Goal: Task Accomplishment & Management: Use online tool/utility

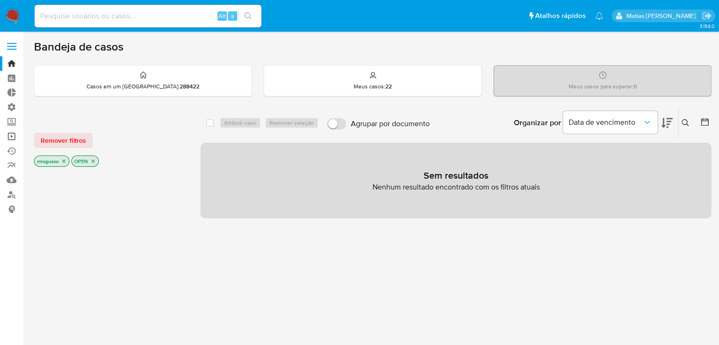
click at [9, 136] on link "Operações em massa" at bounding box center [56, 136] width 113 height 15
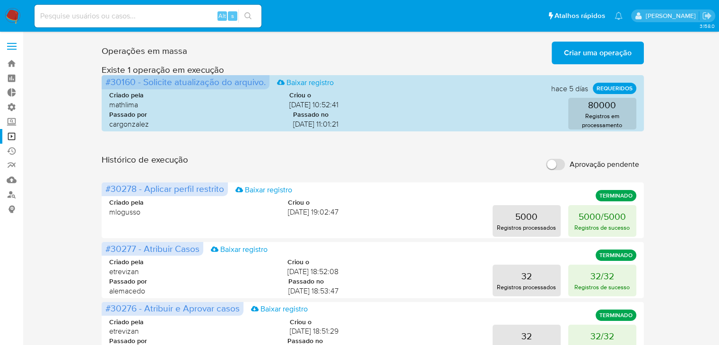
click at [628, 53] on span "Criar uma operação" at bounding box center [598, 53] width 68 height 21
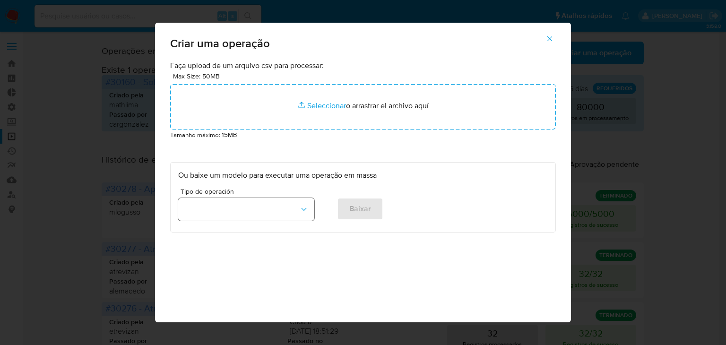
click at [293, 206] on button "button" at bounding box center [246, 209] width 136 height 23
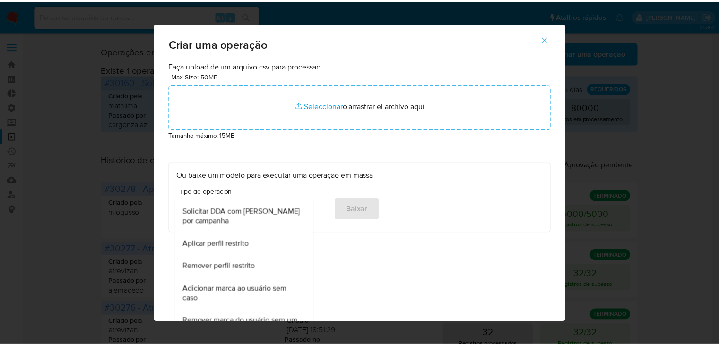
scroll to position [592, 0]
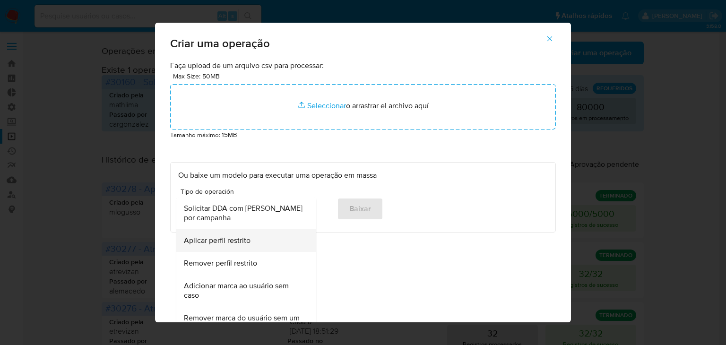
click at [262, 241] on div "Aplicar perfil restrito" at bounding box center [243, 240] width 119 height 23
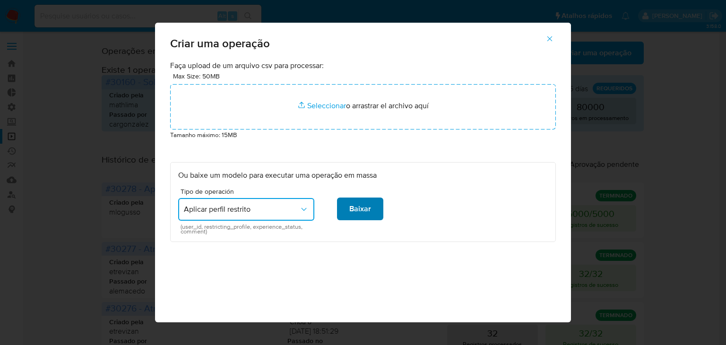
click at [368, 208] on button "Baixar" at bounding box center [360, 209] width 46 height 23
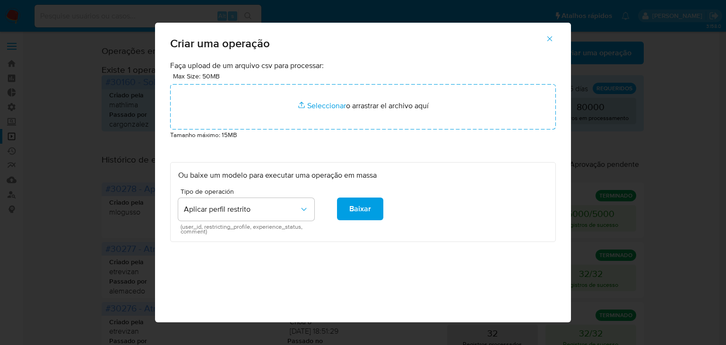
click at [551, 41] on icon "button" at bounding box center [550, 38] width 5 height 5
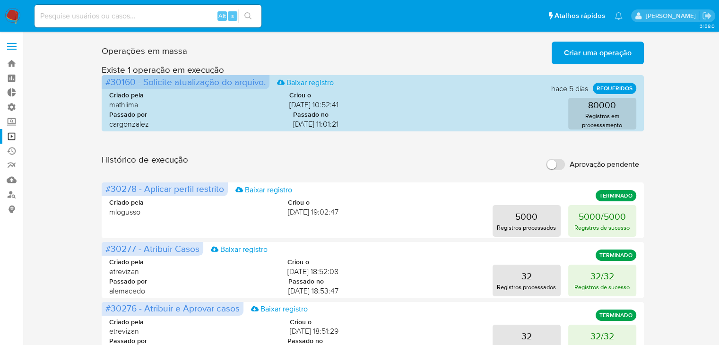
click at [567, 66] on h3 "Existe 1 operação em execução" at bounding box center [373, 69] width 542 height 11
click at [567, 57] on span "Criar uma operação" at bounding box center [598, 53] width 68 height 21
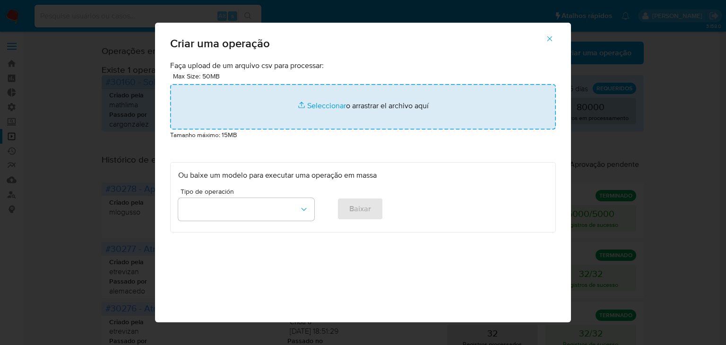
click at [331, 103] on input "file" at bounding box center [363, 106] width 386 height 45
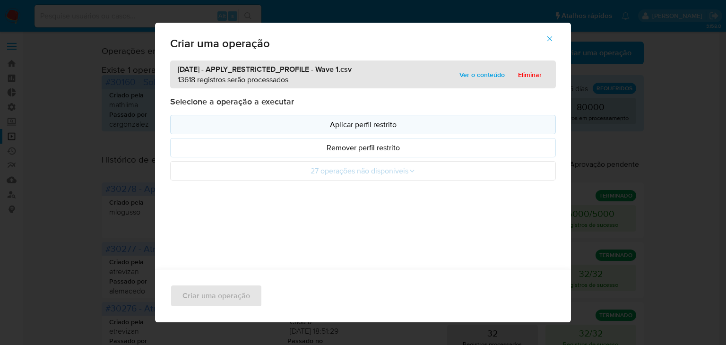
click at [426, 121] on p "Aplicar perfil restrito" at bounding box center [363, 124] width 370 height 11
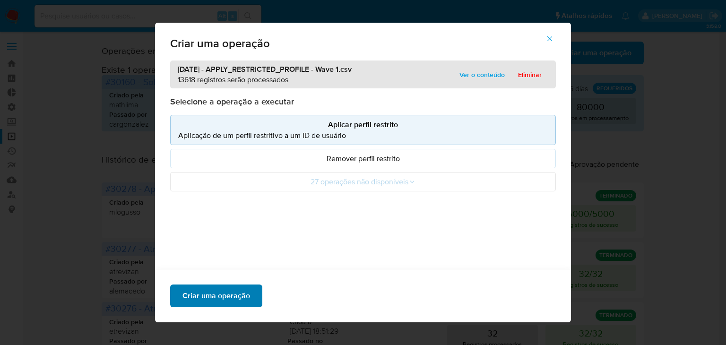
click at [225, 289] on span "Criar uma operação" at bounding box center [217, 296] width 68 height 21
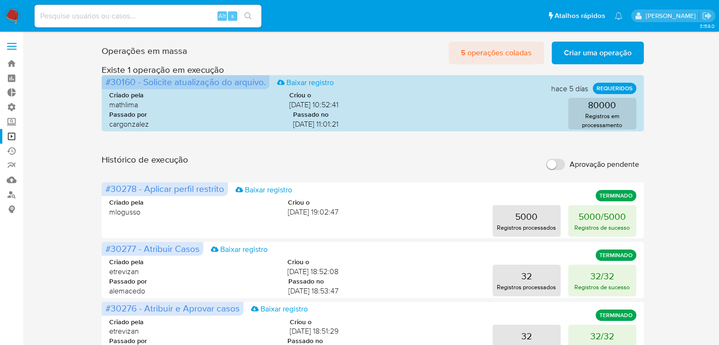
click at [516, 54] on span "5 operações coladas" at bounding box center [496, 53] width 71 height 21
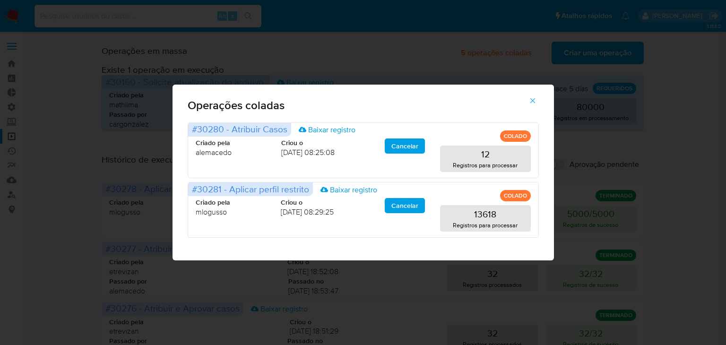
click at [532, 101] on icon "button" at bounding box center [533, 100] width 9 height 9
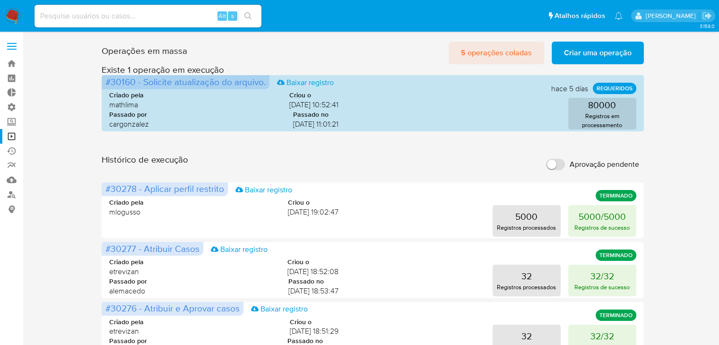
click at [507, 57] on span "5 operações coladas" at bounding box center [496, 53] width 71 height 21
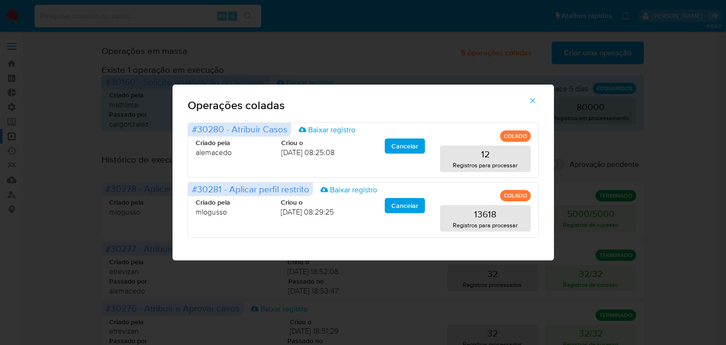
click at [534, 99] on icon "button" at bounding box center [533, 100] width 9 height 9
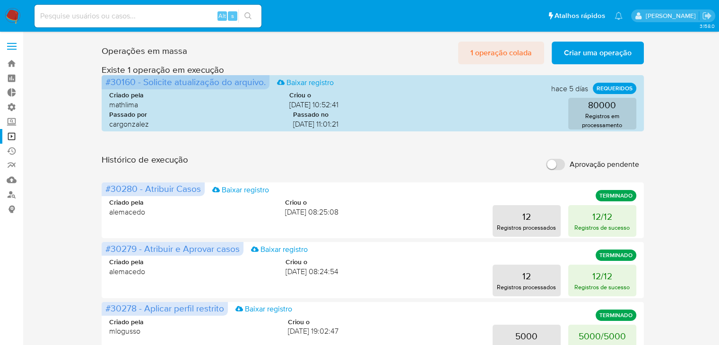
click at [515, 44] on span "1 operação colada" at bounding box center [500, 53] width 61 height 21
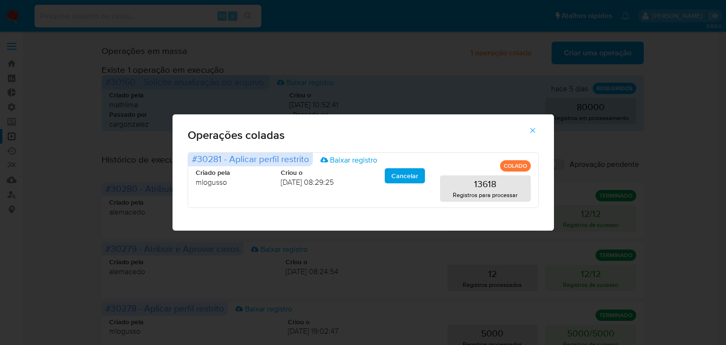
click at [533, 132] on icon "button" at bounding box center [533, 130] width 9 height 9
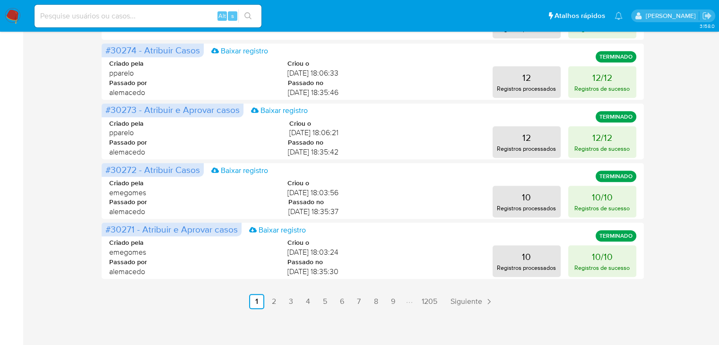
scroll to position [501, 0]
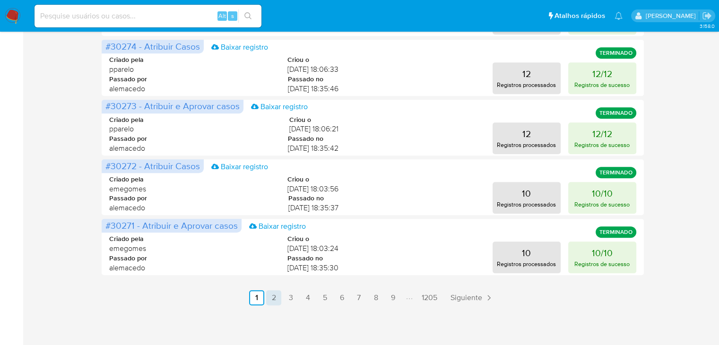
click at [277, 299] on link "2" at bounding box center [273, 297] width 15 height 15
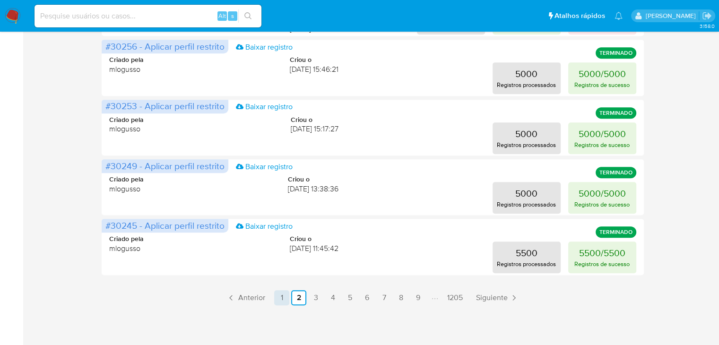
click at [282, 301] on link "1" at bounding box center [281, 297] width 15 height 15
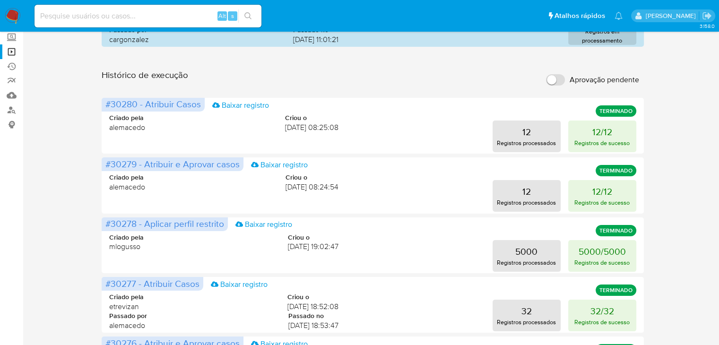
scroll to position [0, 0]
